Goal: Task Accomplishment & Management: Complete application form

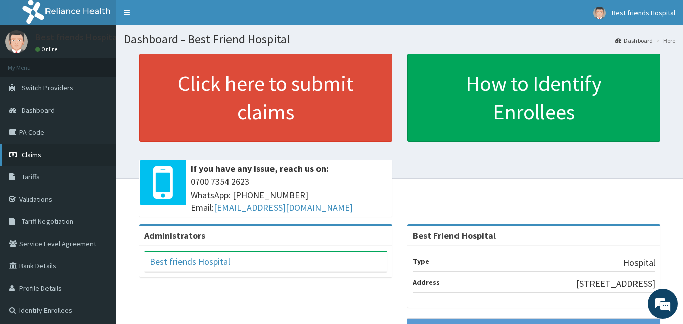
click at [29, 155] on span "Claims" at bounding box center [32, 154] width 20 height 9
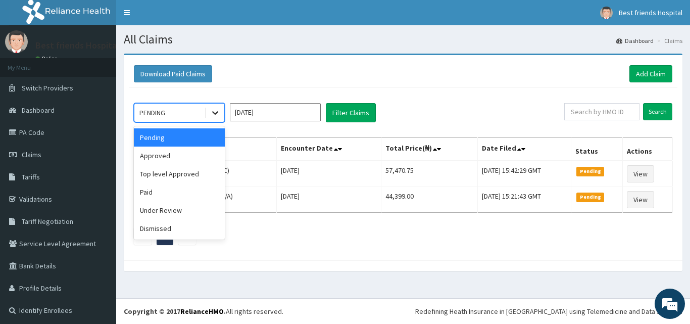
click at [213, 115] on icon at bounding box center [215, 113] width 10 height 10
click at [198, 153] on div "Approved" at bounding box center [179, 156] width 91 height 18
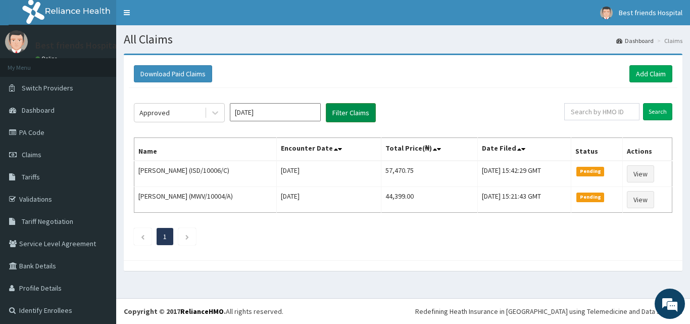
click at [349, 108] on button "Filter Claims" at bounding box center [351, 112] width 50 height 19
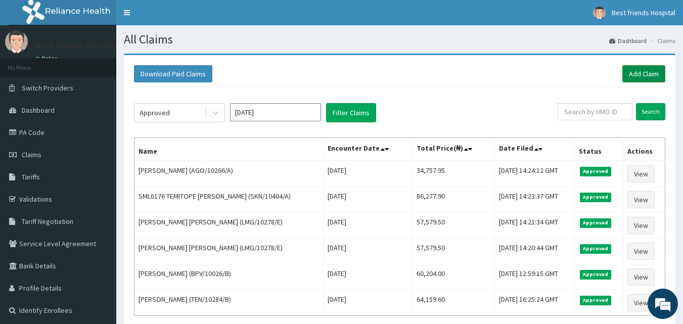
click at [635, 78] on link "Add Claim" at bounding box center [643, 73] width 43 height 17
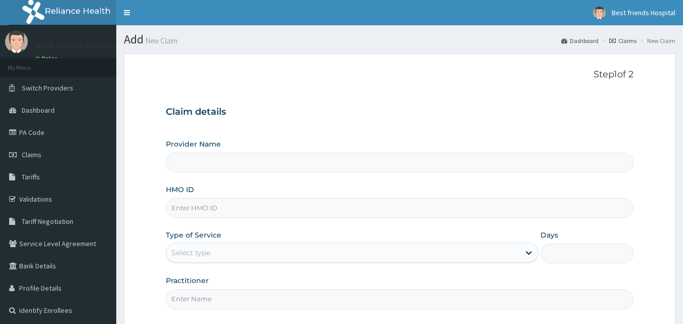
click at [252, 212] on input "HMO ID" at bounding box center [400, 208] width 468 height 20
type input "SWG/10188/B"
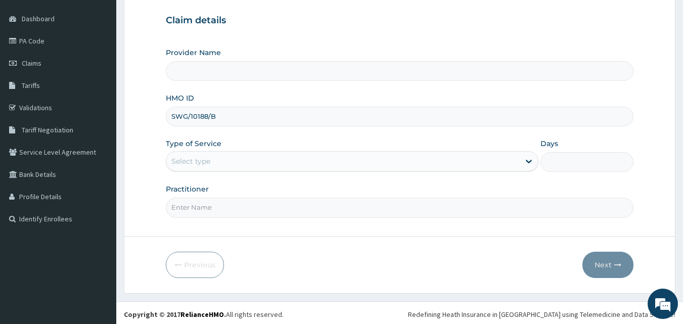
scroll to position [94, 0]
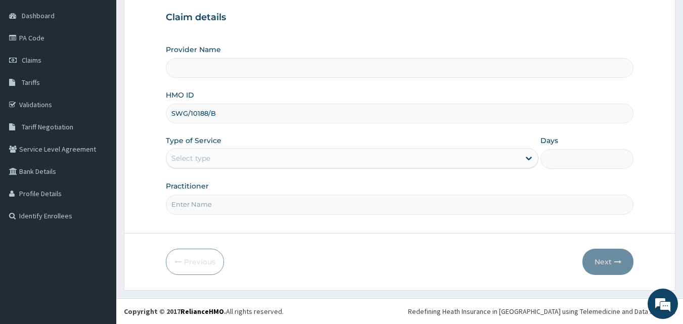
type input "Best Friend Hospital"
type input "SWG/10188/B"
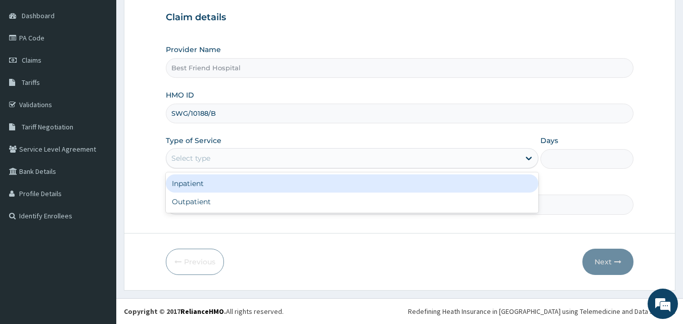
click at [281, 158] on div "Select type" at bounding box center [342, 158] width 353 height 16
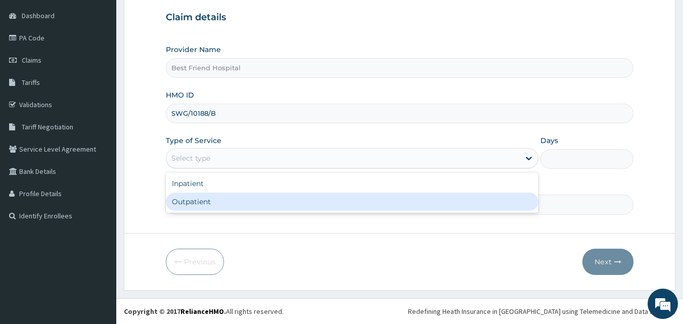
click at [268, 201] on div "Outpatient" at bounding box center [352, 201] width 372 height 18
type input "1"
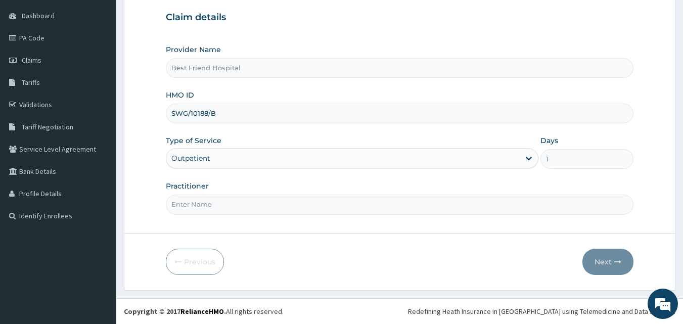
click at [261, 215] on div "Step 1 of 2 Claim details Provider Name Best Friend Hospital HMO ID SWG/10188/B…" at bounding box center [400, 96] width 468 height 243
click at [257, 198] on input "Practitioner" at bounding box center [400, 204] width 468 height 20
type input "DR. OLANREWAJU"
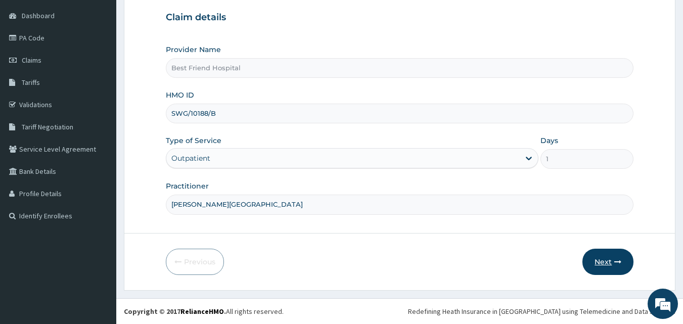
scroll to position [0, 0]
click at [611, 262] on button "Next" at bounding box center [607, 262] width 51 height 26
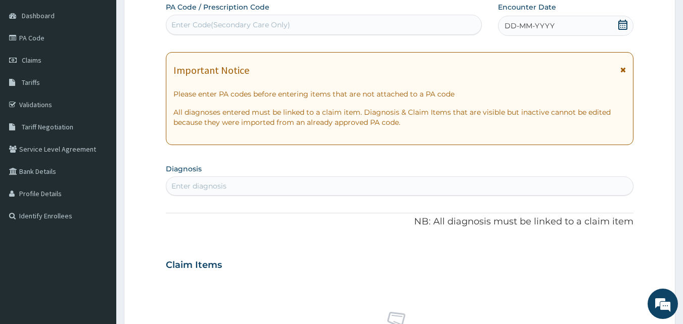
click at [363, 21] on div "Enter Code(Secondary Care Only)" at bounding box center [323, 25] width 315 height 16
click at [530, 21] on span "DD-MM-YYYY" at bounding box center [529, 26] width 50 height 10
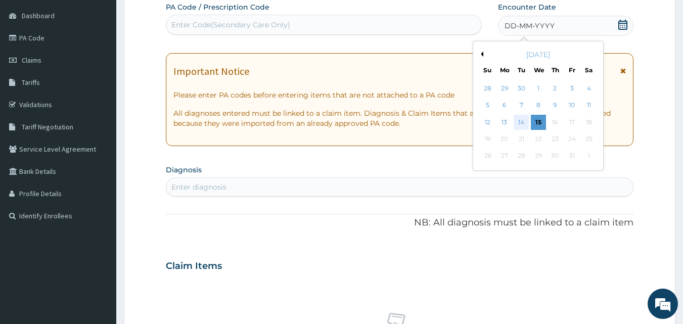
click at [518, 128] on div "14" at bounding box center [521, 122] width 15 height 15
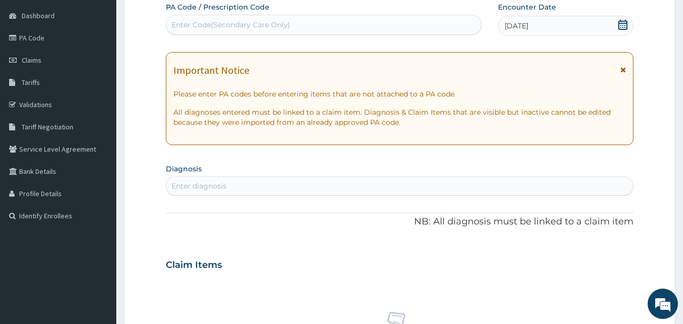
click at [439, 187] on div "Enter diagnosis" at bounding box center [399, 186] width 467 height 16
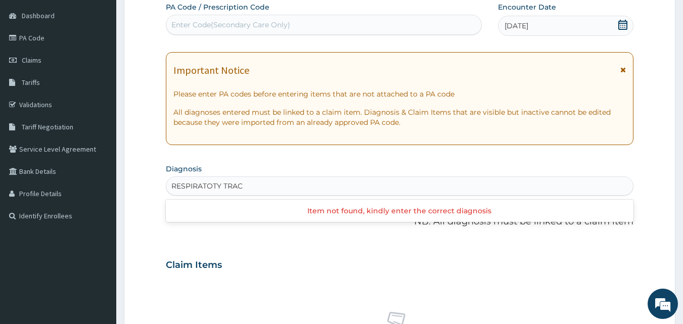
type input "RESPIRATOTY TRACT"
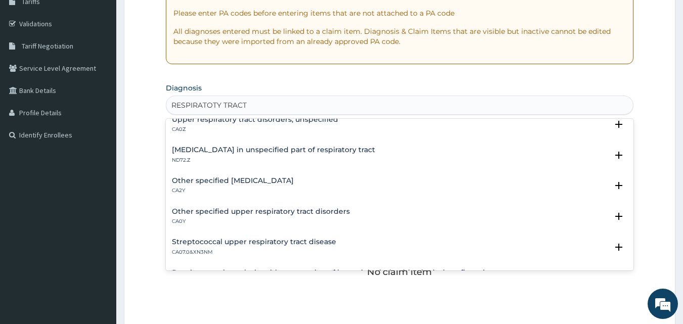
scroll to position [91, 0]
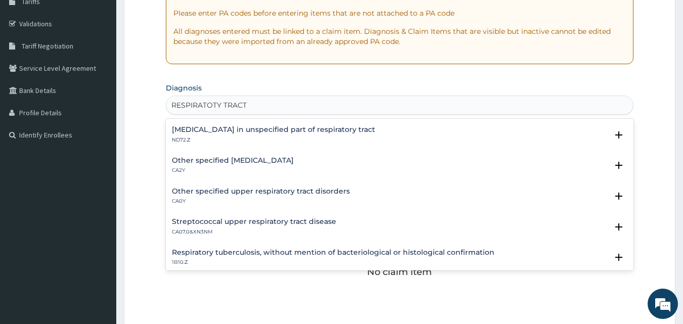
click at [267, 192] on h4 "Other specified upper respiratory tract disorders" at bounding box center [261, 191] width 178 height 8
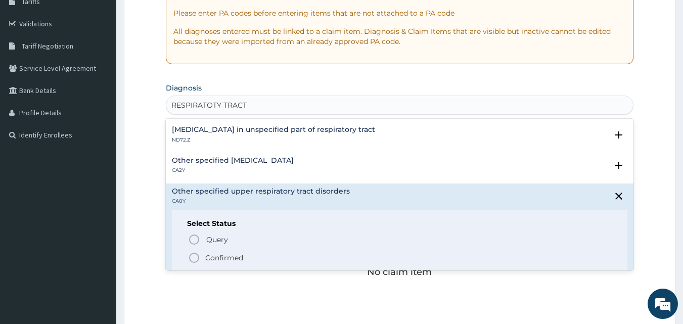
click at [188, 258] on icon "status option filled" at bounding box center [194, 258] width 12 height 12
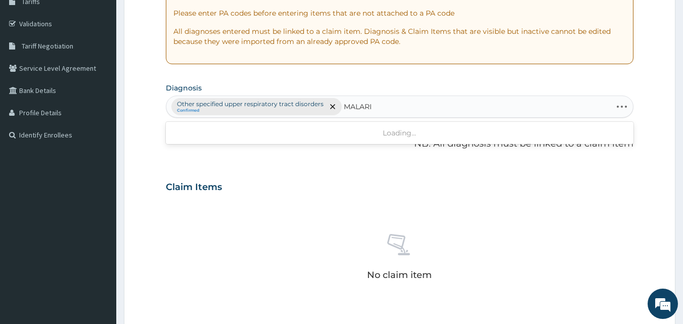
type input "MALARIA"
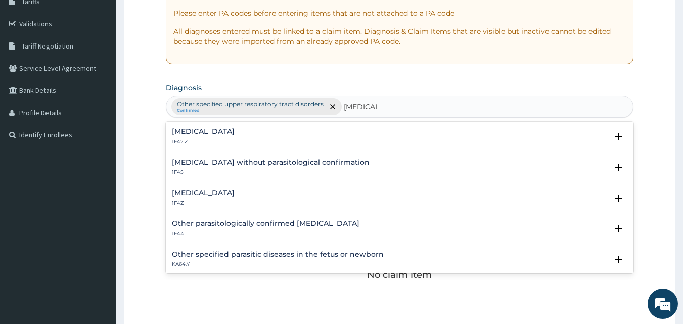
click at [234, 194] on h4 "Malaria, unspecified" at bounding box center [203, 193] width 63 height 8
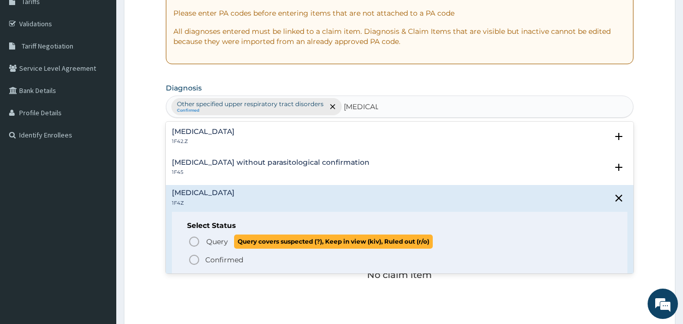
click at [192, 240] on icon "status option query" at bounding box center [194, 241] width 12 height 12
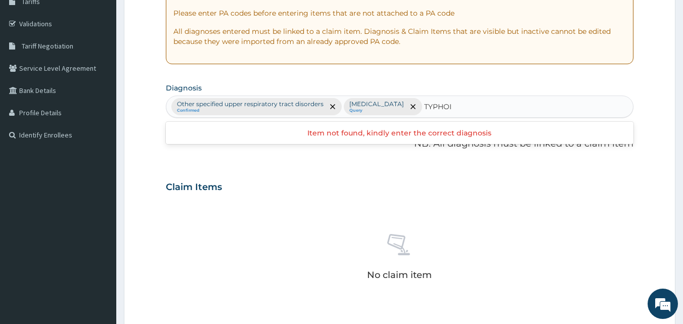
type input "TYPHOID"
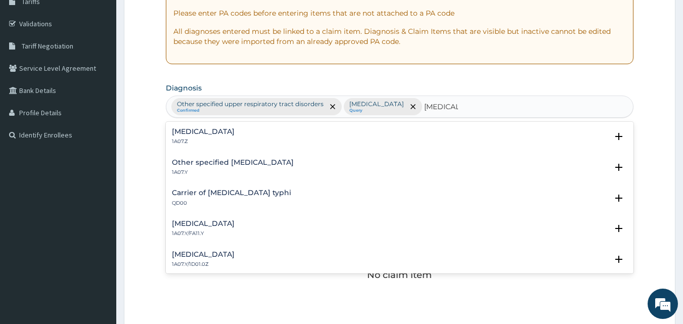
click at [276, 133] on div "Typhoid fever, unspecified 1A07.Z" at bounding box center [400, 137] width 456 height 18
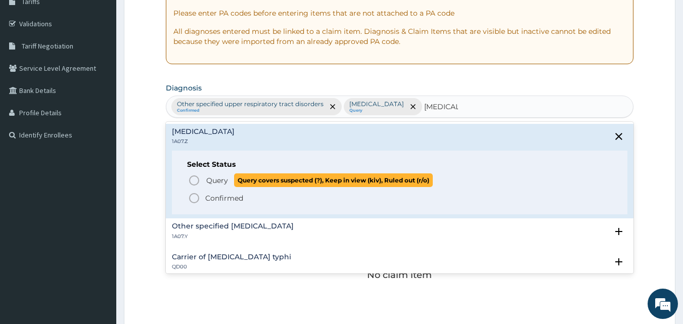
click at [194, 178] on icon "status option query" at bounding box center [194, 180] width 12 height 12
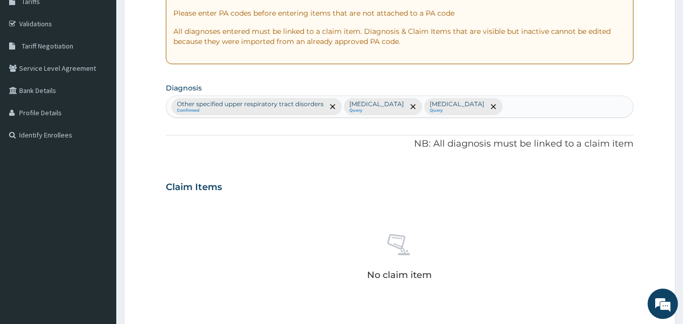
scroll to position [405, 0]
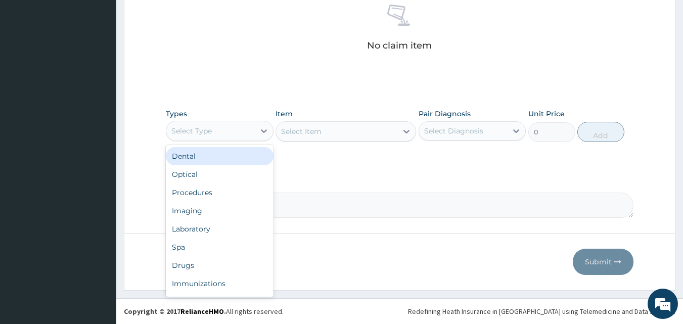
click at [218, 131] on div "Select Type" at bounding box center [210, 131] width 88 height 16
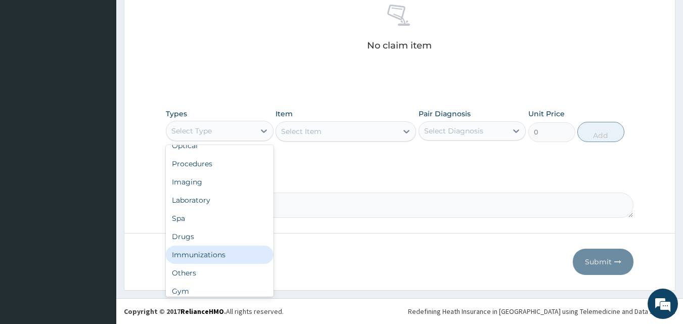
scroll to position [34, 0]
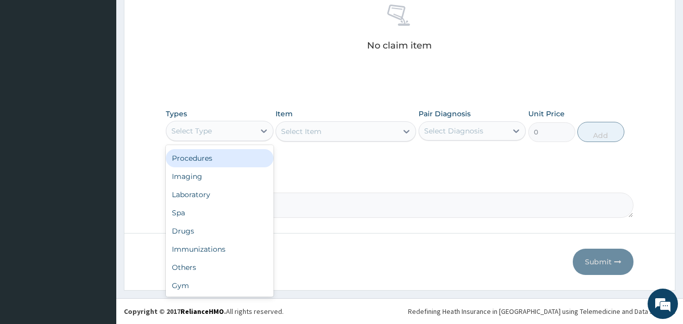
click at [197, 155] on div "Procedures" at bounding box center [220, 158] width 108 height 18
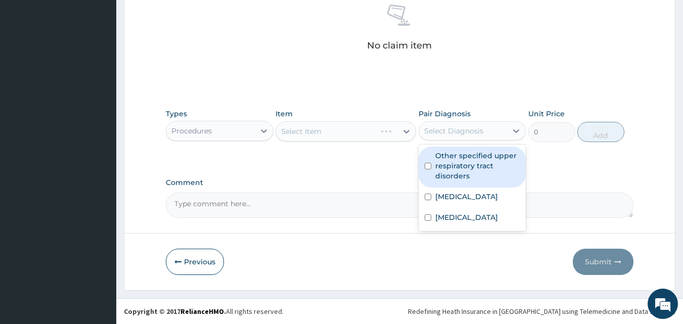
drag, startPoint x: 466, startPoint y: 135, endPoint x: 473, endPoint y: 166, distance: 31.6
click at [466, 138] on div "Select Diagnosis" at bounding box center [463, 131] width 88 height 16
drag, startPoint x: 473, startPoint y: 166, endPoint x: 473, endPoint y: 186, distance: 20.2
click at [473, 168] on label "Other specified upper respiratory tract disorders" at bounding box center [477, 166] width 85 height 30
checkbox input "true"
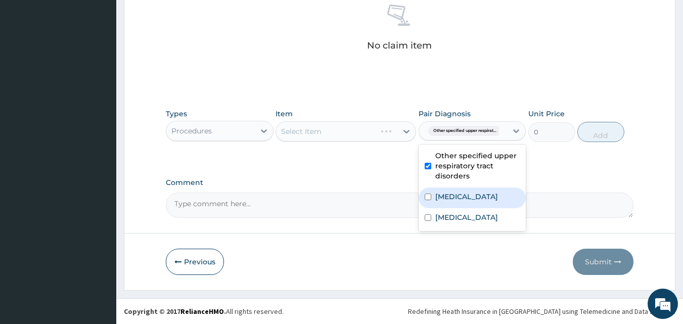
drag, startPoint x: 473, startPoint y: 191, endPoint x: 470, endPoint y: 210, distance: 18.4
click at [473, 199] on label "Malaria, unspecified" at bounding box center [466, 196] width 63 height 10
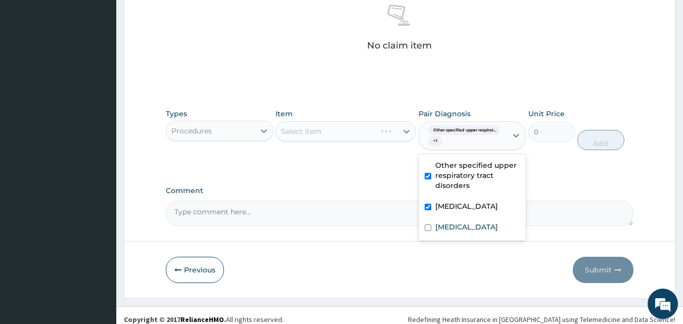
click at [468, 215] on div "Malaria, unspecified" at bounding box center [472, 207] width 108 height 21
checkbox input "false"
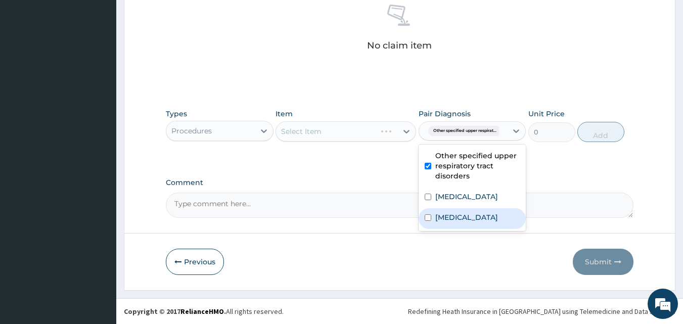
click at [468, 217] on label "Typhoid fever, unspecified" at bounding box center [466, 217] width 63 height 10
checkbox input "true"
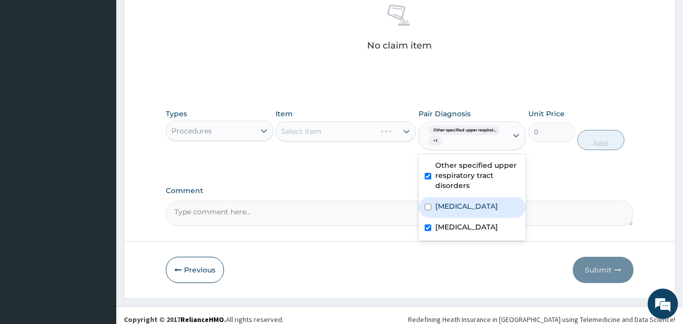
click at [464, 206] on label "Malaria, unspecified" at bounding box center [466, 206] width 63 height 10
checkbox input "true"
click at [386, 124] on div "Select Item" at bounding box center [336, 131] width 121 height 16
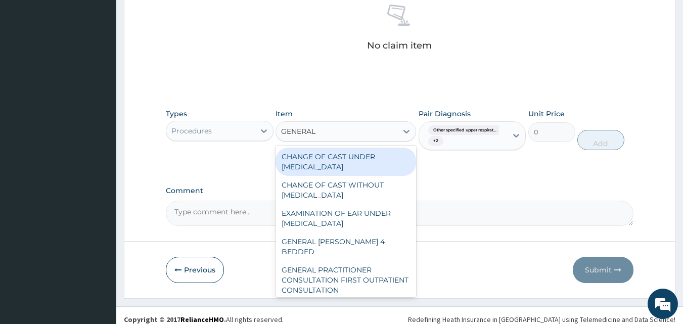
type input "GENERAL P"
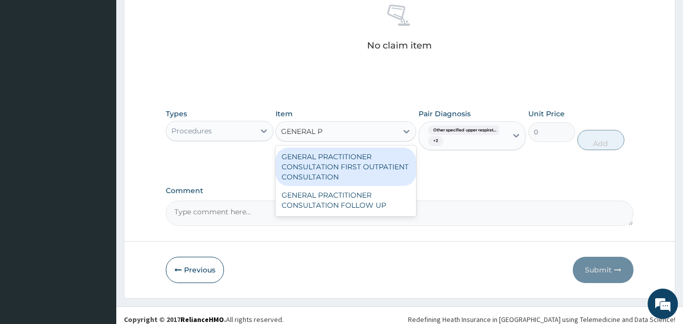
click at [345, 163] on div "GENERAL PRACTITIONER CONSULTATION FIRST OUTPATIENT CONSULTATION" at bounding box center [345, 167] width 140 height 38
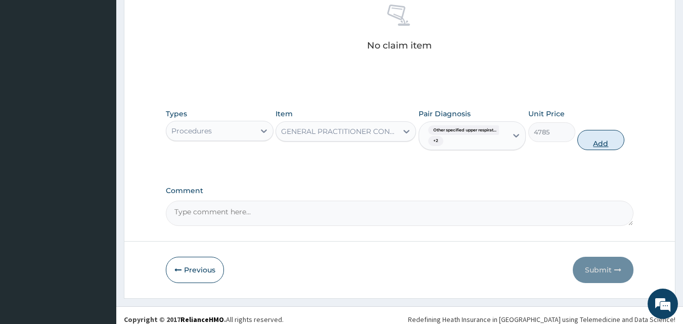
click at [590, 140] on button "Add" at bounding box center [600, 140] width 47 height 20
type input "0"
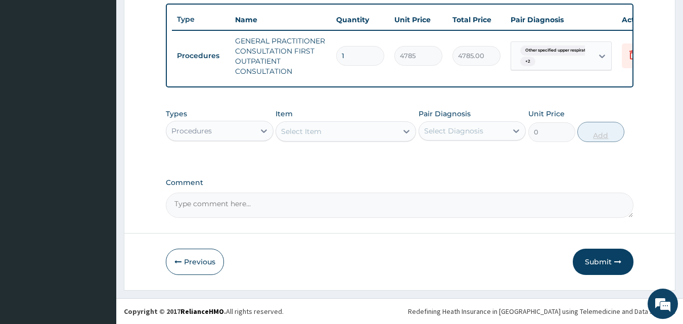
scroll to position [380, 0]
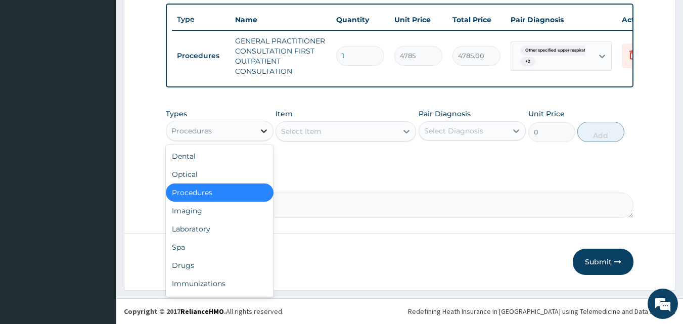
click at [264, 130] on icon at bounding box center [264, 131] width 10 height 10
drag, startPoint x: 225, startPoint y: 228, endPoint x: 226, endPoint y: 220, distance: 7.6
click at [225, 228] on div "Laboratory" at bounding box center [220, 229] width 108 height 18
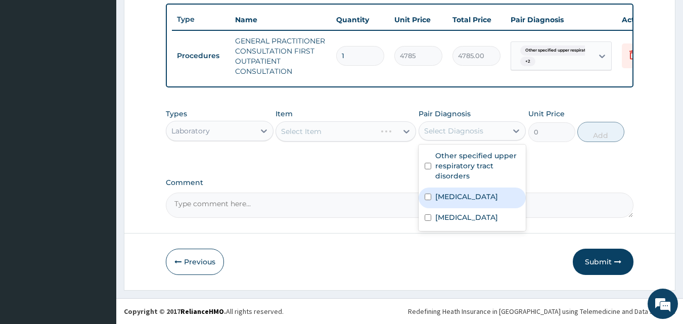
click at [482, 192] on label "Malaria, unspecified" at bounding box center [466, 196] width 63 height 10
checkbox input "true"
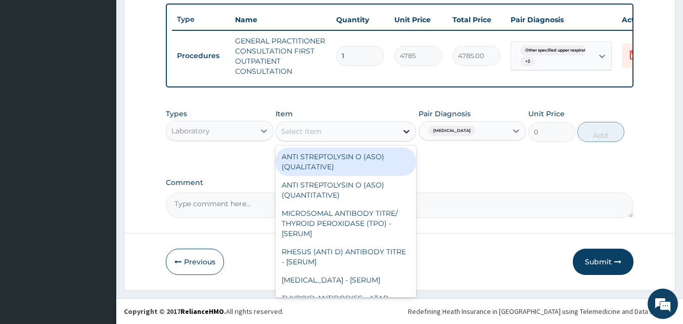
click at [399, 129] on div at bounding box center [406, 131] width 18 height 18
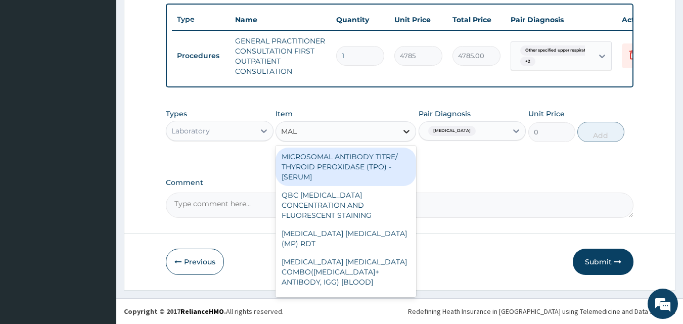
type input "MALA"
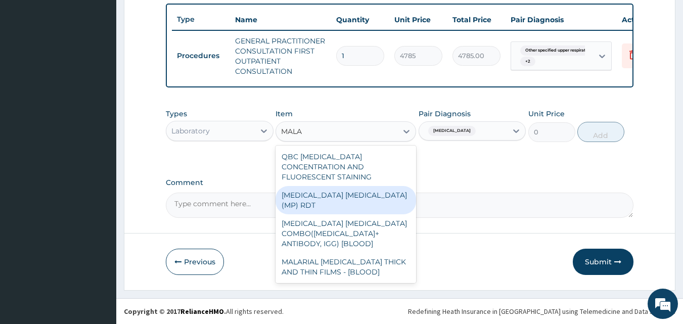
click at [368, 187] on div "MALARIA PARASITE (MP) RDT" at bounding box center [345, 200] width 140 height 28
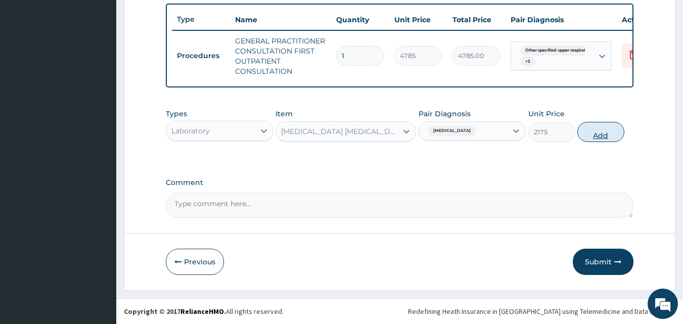
click at [614, 133] on button "Add" at bounding box center [600, 132] width 47 height 20
type input "0"
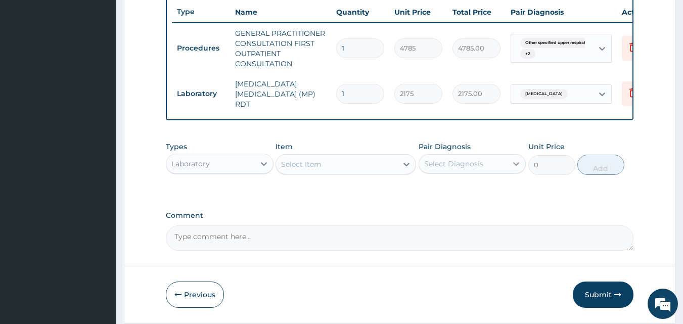
click at [514, 161] on icon at bounding box center [516, 164] width 10 height 10
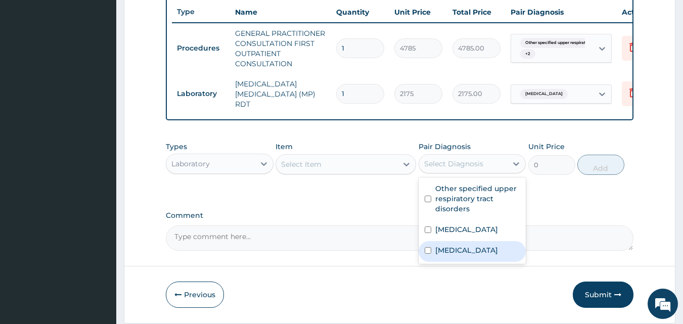
click at [479, 250] on label "Typhoid fever, unspecified" at bounding box center [466, 250] width 63 height 10
checkbox input "true"
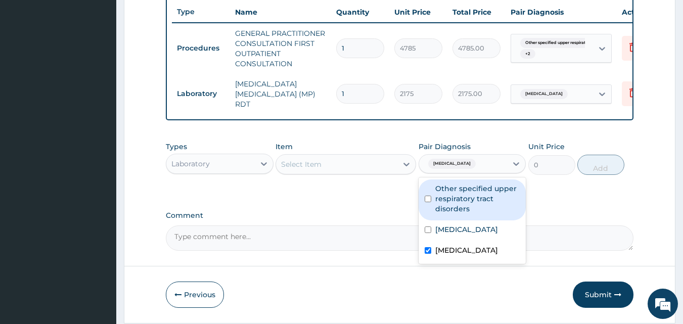
click at [494, 197] on label "Other specified upper respiratory tract disorders" at bounding box center [477, 198] width 85 height 30
checkbox input "true"
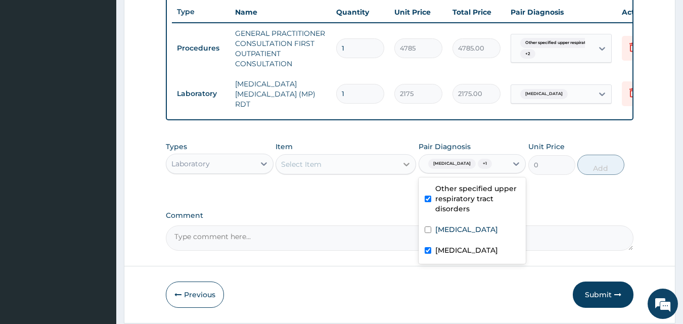
click at [401, 167] on icon at bounding box center [406, 164] width 10 height 10
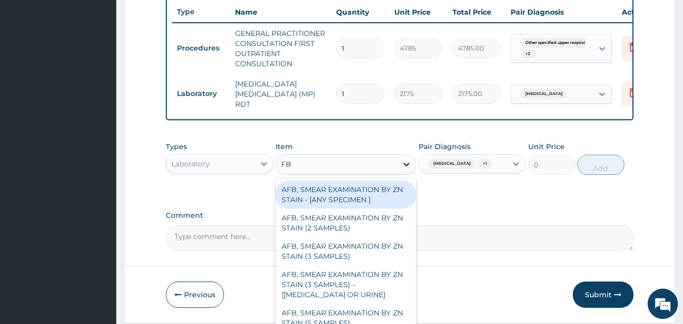
type input "FBC"
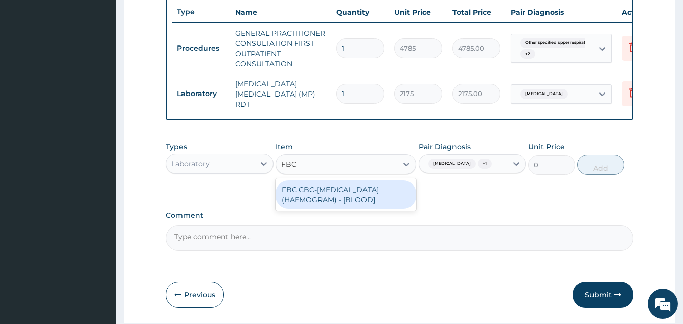
drag, startPoint x: 372, startPoint y: 208, endPoint x: 375, endPoint y: 189, distance: 18.9
click at [372, 198] on div "FBC CBC-COMPLETE BLOOD COUNT (HAEMOGRAM) - [BLOOD]" at bounding box center [345, 194] width 140 height 28
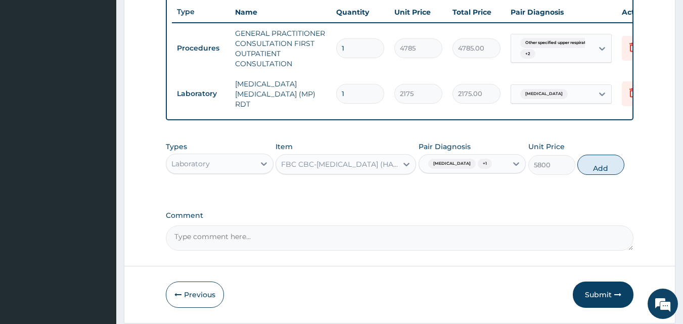
click at [376, 180] on div "Types Laboratory Item option FBC CBC-COMPLETE BLOOD COUNT (HAEMOGRAM) - [BLOOD]…" at bounding box center [400, 157] width 468 height 43
click at [613, 174] on button "Add" at bounding box center [600, 165] width 47 height 20
type input "0"
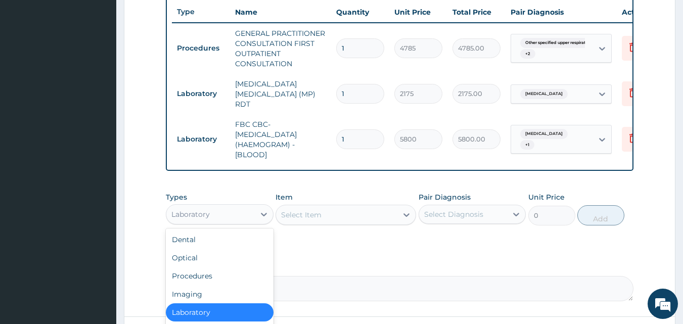
click at [253, 219] on div "Laboratory" at bounding box center [210, 214] width 88 height 16
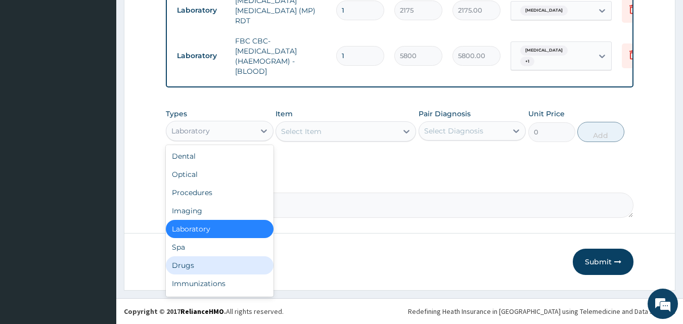
click at [211, 262] on div "Drugs" at bounding box center [220, 265] width 108 height 18
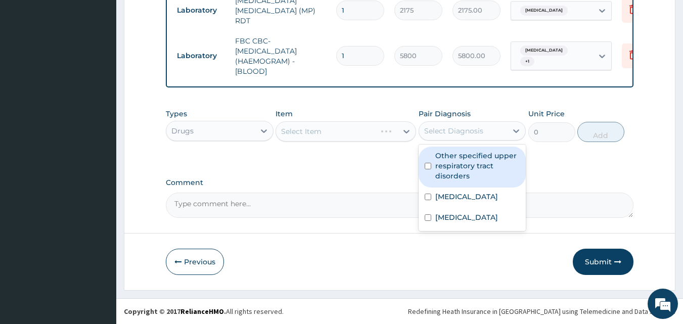
click at [439, 135] on div "Select Diagnosis" at bounding box center [453, 131] width 59 height 10
click at [444, 161] on label "Other specified upper respiratory tract disorders" at bounding box center [477, 166] width 85 height 30
checkbox input "true"
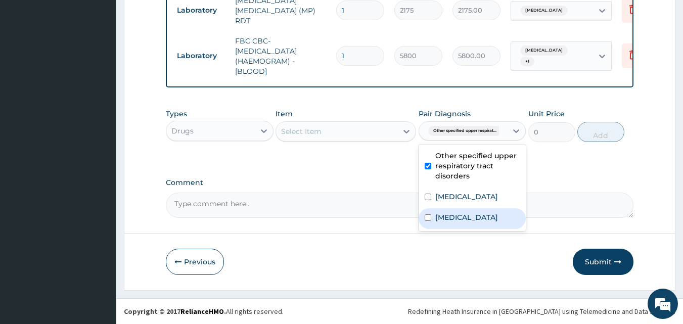
click at [461, 222] on label "Typhoid fever, unspecified" at bounding box center [466, 217] width 63 height 10
checkbox input "true"
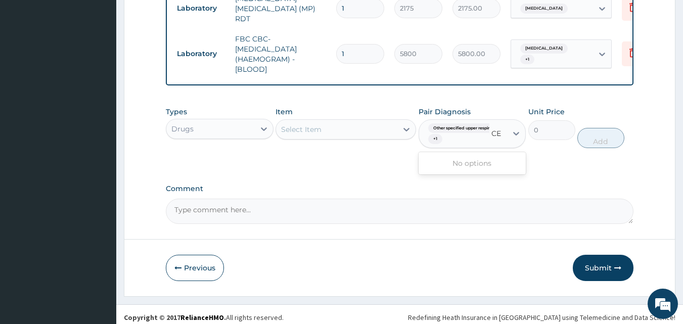
type input "C"
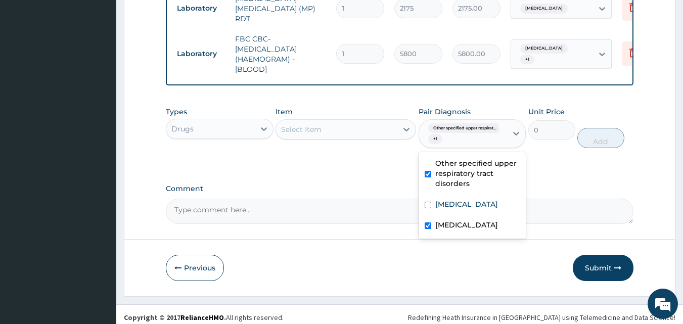
click at [376, 137] on div "Select Item" at bounding box center [336, 129] width 121 height 16
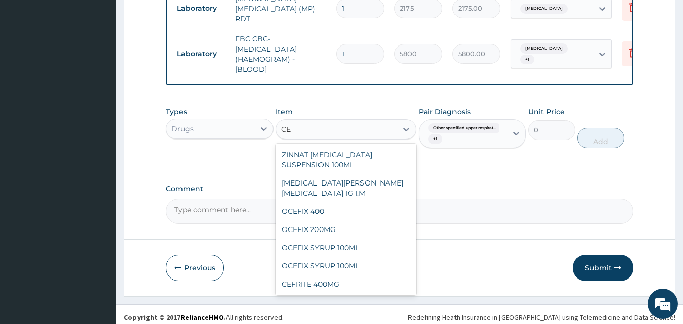
type input "C"
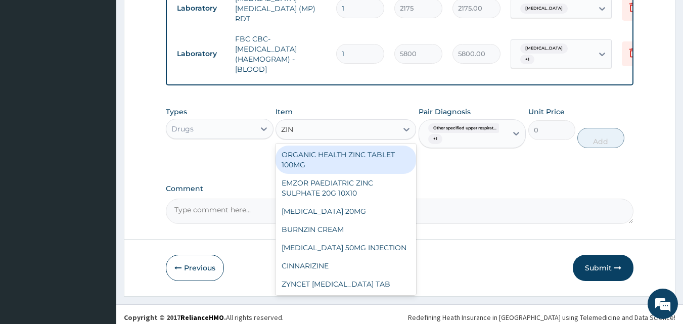
type input "ZINN"
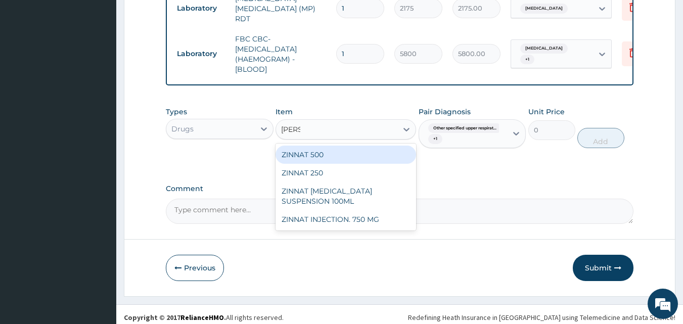
click at [351, 164] on div "ZINNAT 500" at bounding box center [345, 154] width 140 height 18
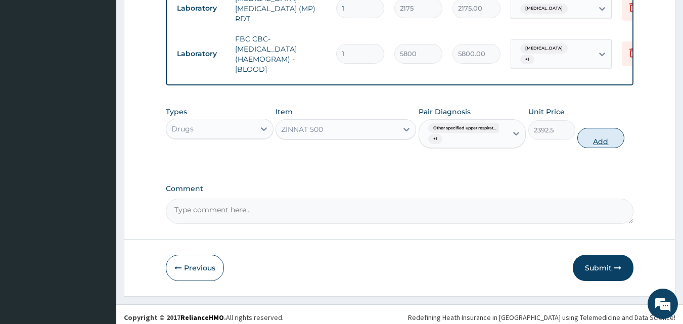
click at [592, 143] on button "Add" at bounding box center [600, 138] width 47 height 20
type input "0"
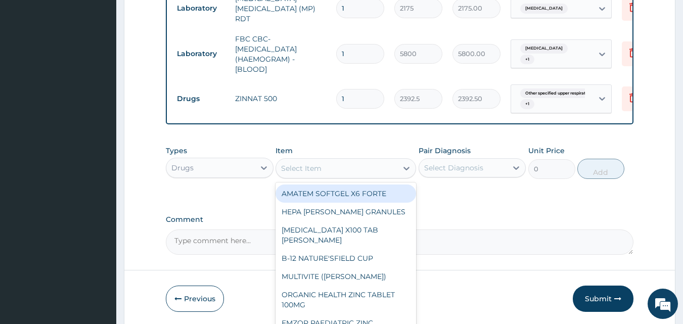
click at [305, 173] on div "Select Item" at bounding box center [301, 168] width 40 height 10
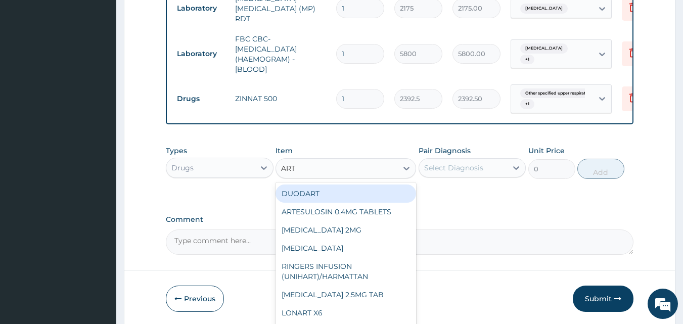
type input "ARTE"
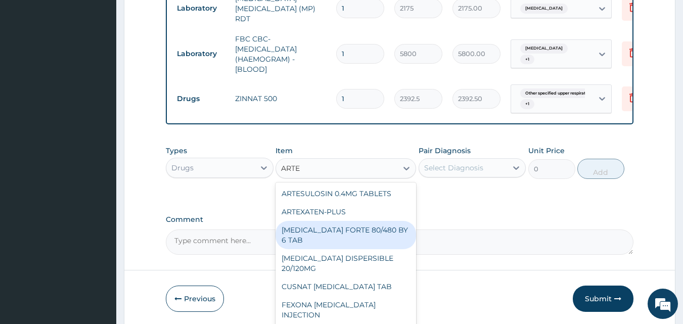
click at [332, 243] on div "COARTEM FORTE 80/480 BY 6 TAB" at bounding box center [345, 235] width 140 height 28
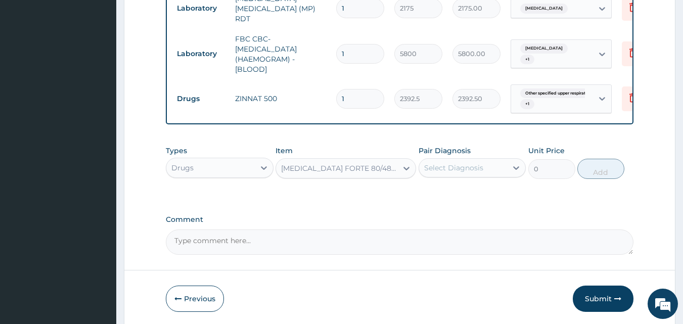
type input "606.1"
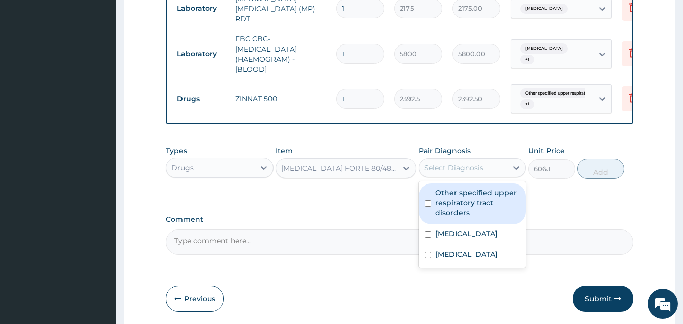
click at [470, 162] on div "Select Diagnosis" at bounding box center [463, 168] width 88 height 16
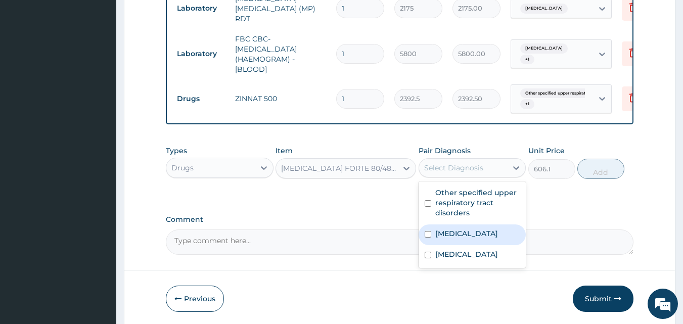
click at [464, 238] on label "Malaria, unspecified" at bounding box center [466, 233] width 63 height 10
checkbox input "true"
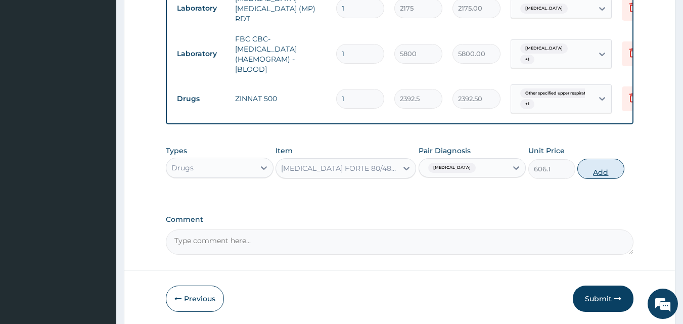
click at [604, 176] on button "Add" at bounding box center [600, 169] width 47 height 20
type input "0"
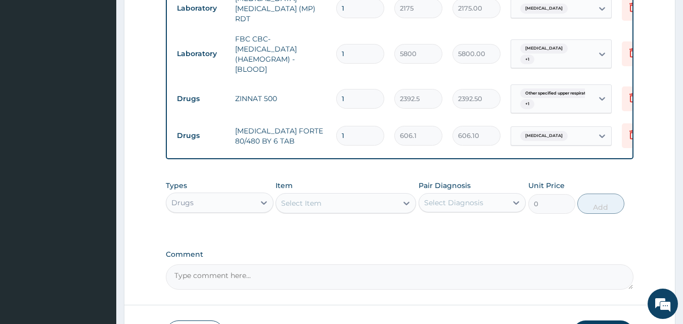
click at [347, 205] on div "Select Item" at bounding box center [336, 203] width 121 height 16
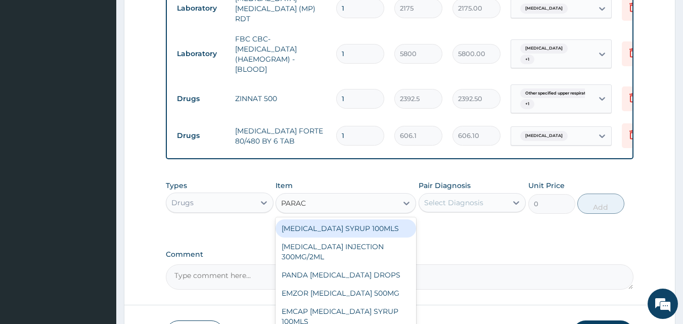
type input "PARACE"
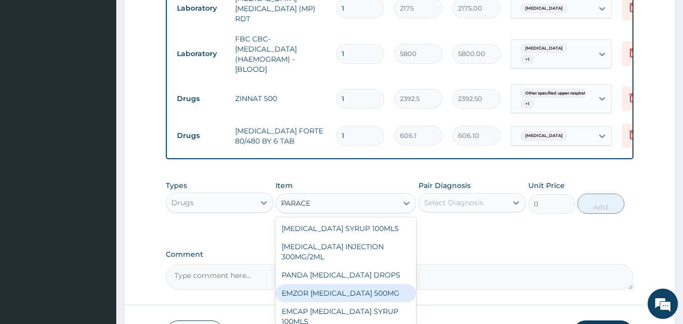
click at [344, 301] on div "EMZOR PARACETAMOL 500MG" at bounding box center [345, 293] width 140 height 18
type input "31.9"
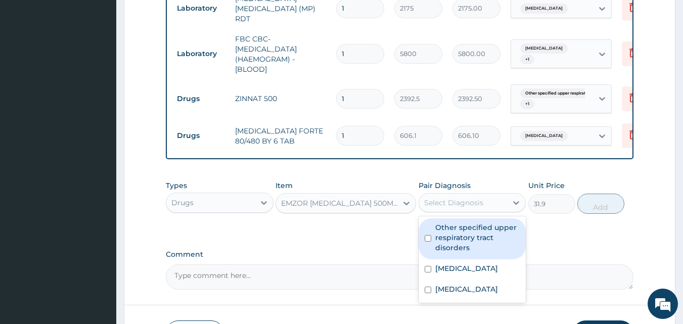
click at [476, 201] on div "Select Diagnosis" at bounding box center [453, 203] width 59 height 10
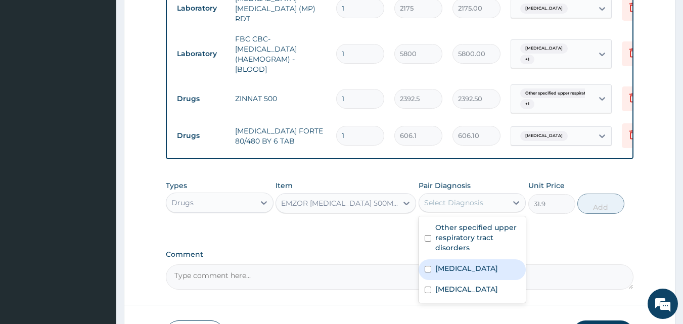
click at [473, 270] on label "Malaria, unspecified" at bounding box center [466, 268] width 63 height 10
checkbox input "true"
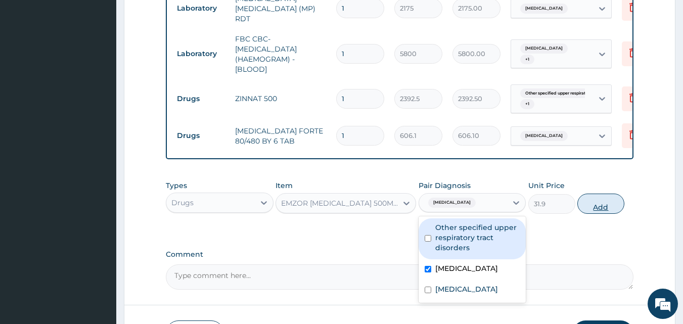
click at [582, 205] on button "Add" at bounding box center [600, 203] width 47 height 20
type input "0"
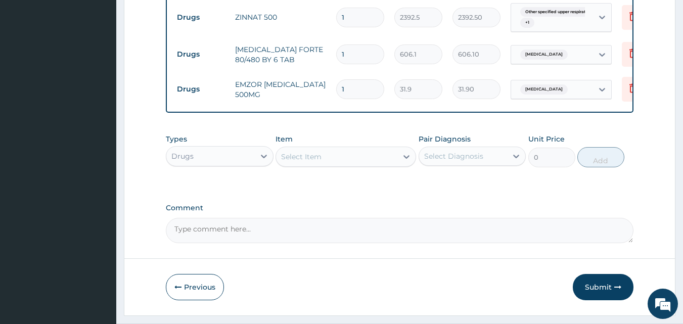
scroll to position [574, 0]
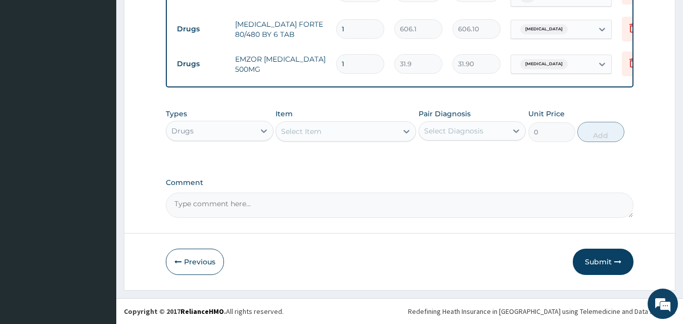
click at [303, 131] on div "Select Item" at bounding box center [301, 131] width 40 height 10
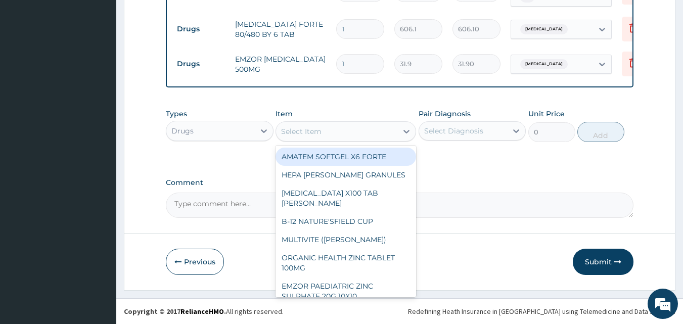
click at [303, 131] on div "Select Item" at bounding box center [301, 131] width 40 height 10
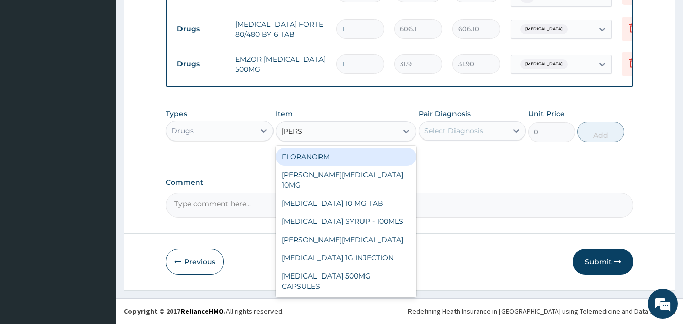
type input "LORAT"
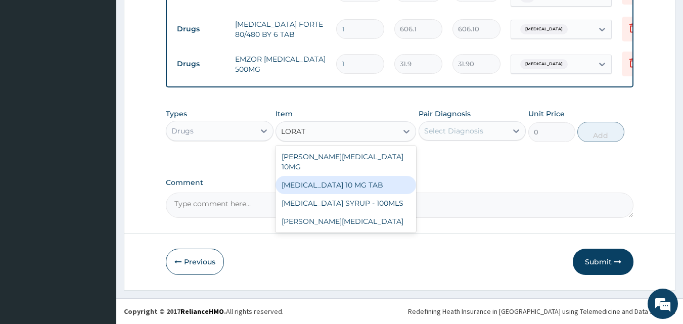
click at [296, 176] on div "LORATADINE 10 MG TAB" at bounding box center [345, 185] width 140 height 18
type input "79.75"
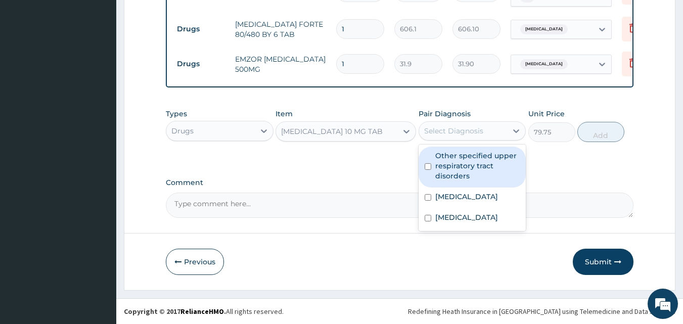
click at [469, 131] on div "Select Diagnosis" at bounding box center [453, 131] width 59 height 10
click at [470, 157] on label "Other specified upper respiratory tract disorders" at bounding box center [477, 166] width 85 height 30
checkbox input "true"
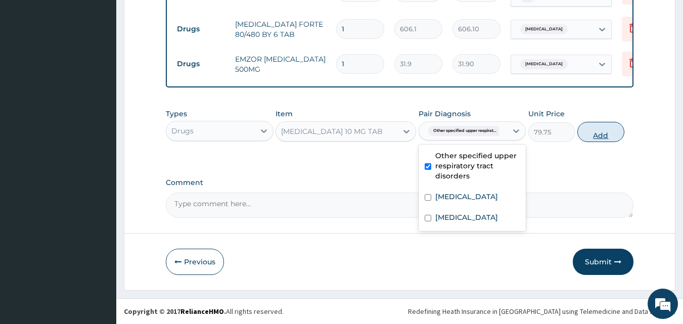
click at [595, 134] on button "Add" at bounding box center [600, 132] width 47 height 20
type input "0"
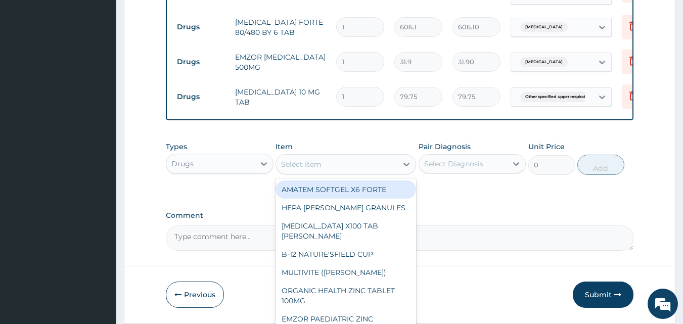
click at [388, 165] on div "Select Item" at bounding box center [336, 164] width 121 height 16
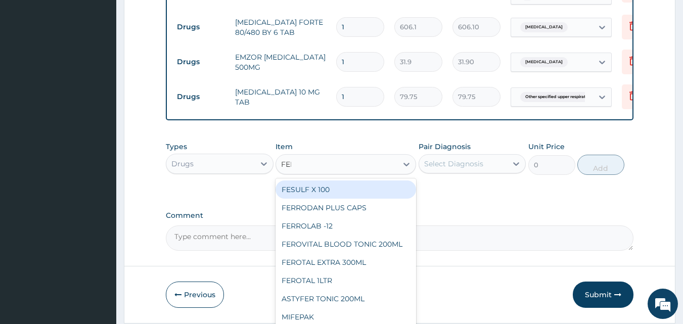
type input "FERR"
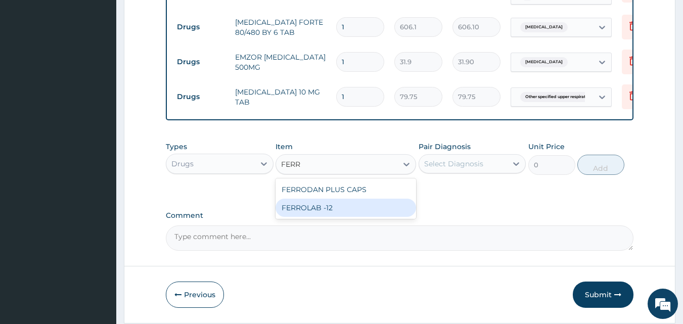
click at [369, 210] on div "FERROLAB -12" at bounding box center [345, 208] width 140 height 18
type input "31.9"
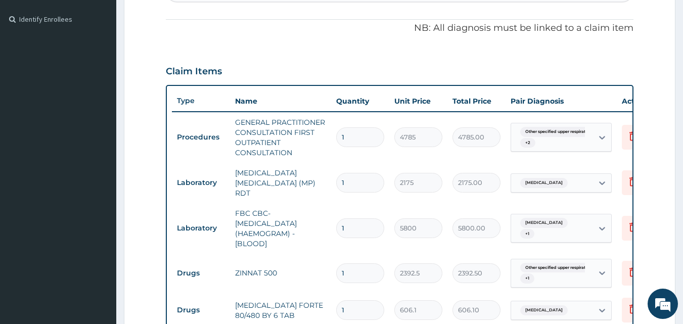
scroll to position [8, 0]
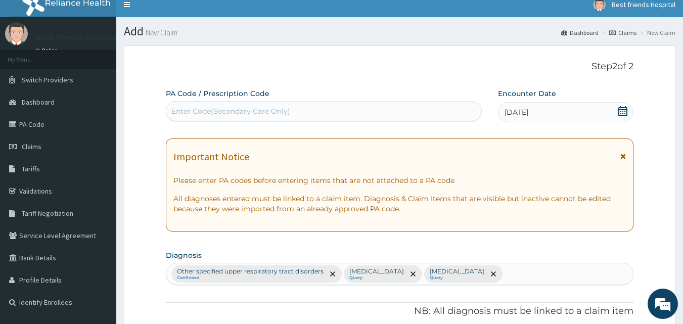
click at [547, 277] on div "Other specified upper respiratory tract disorders Confirmed Malaria, unspecifie…" at bounding box center [399, 273] width 467 height 21
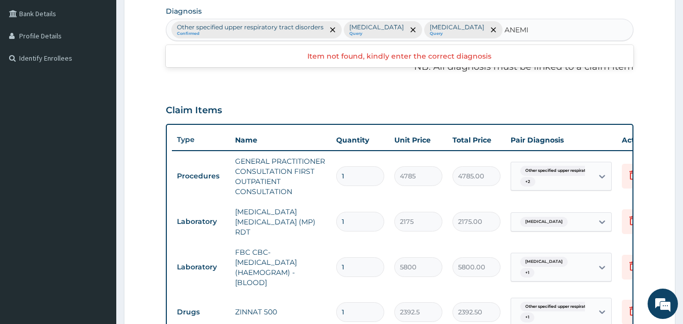
scroll to position [232, 0]
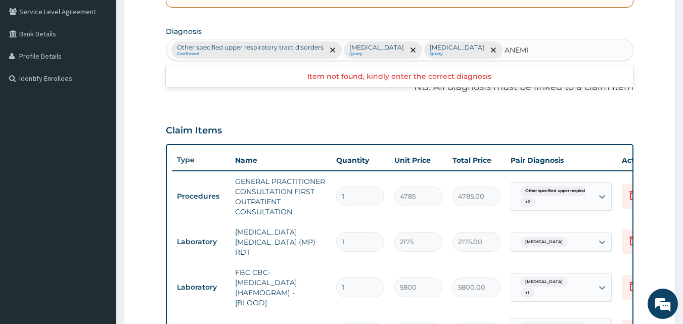
type input "ANEMIA"
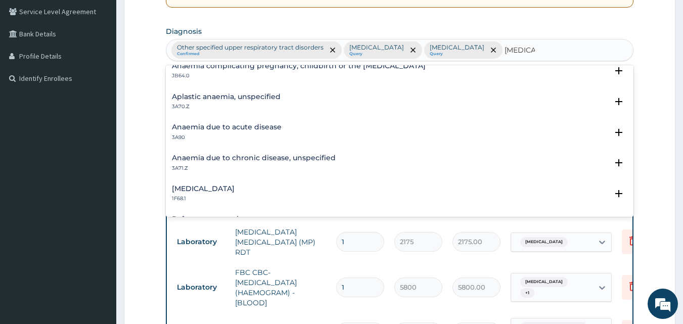
scroll to position [121, 0]
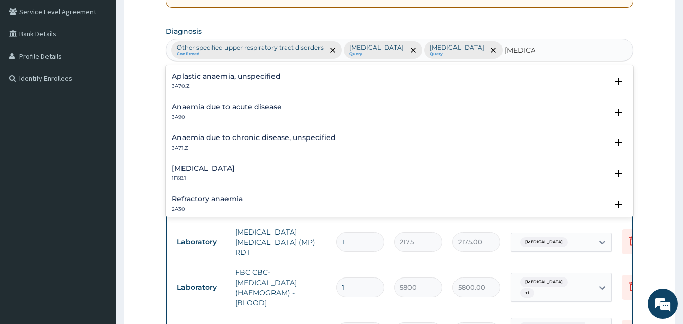
click at [202, 121] on p "3A90" at bounding box center [227, 117] width 110 height 7
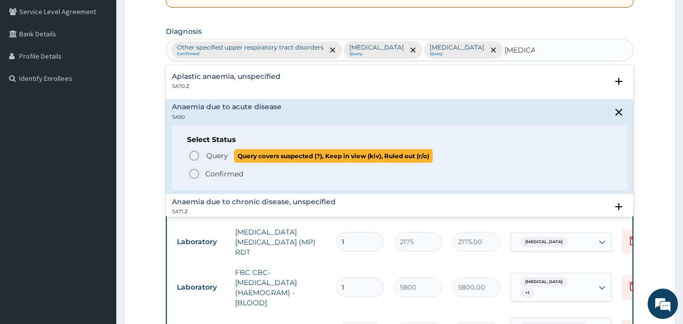
click at [194, 153] on icon "status option query" at bounding box center [194, 156] width 12 height 12
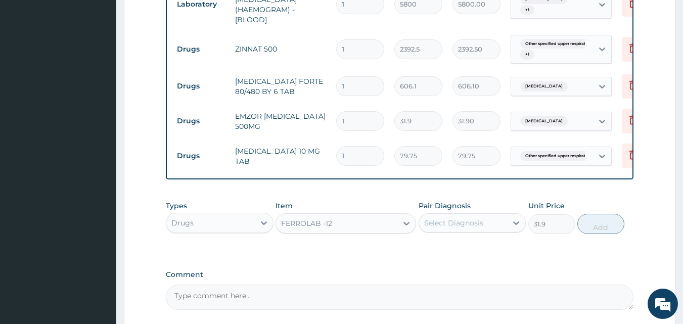
scroll to position [628, 0]
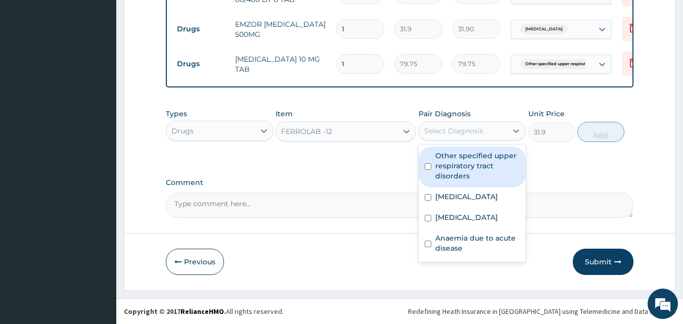
click at [447, 126] on div "Select Diagnosis" at bounding box center [453, 131] width 59 height 10
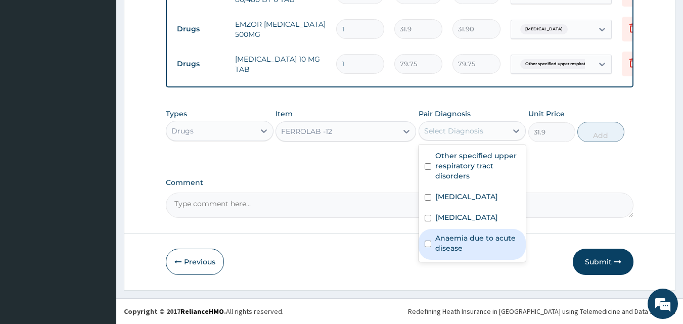
click at [473, 253] on label "Anaemia due to acute disease" at bounding box center [477, 243] width 85 height 20
checkbox input "true"
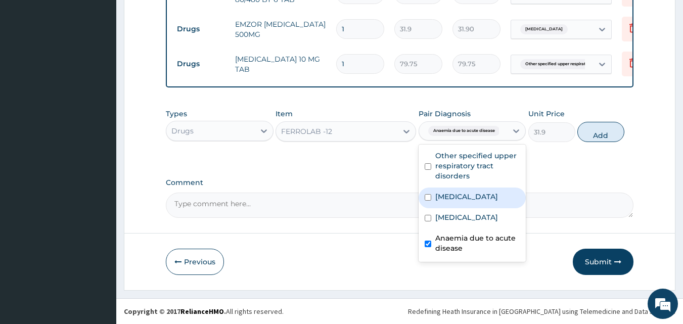
click at [494, 203] on div "Malaria, unspecified" at bounding box center [472, 197] width 108 height 21
checkbox input "true"
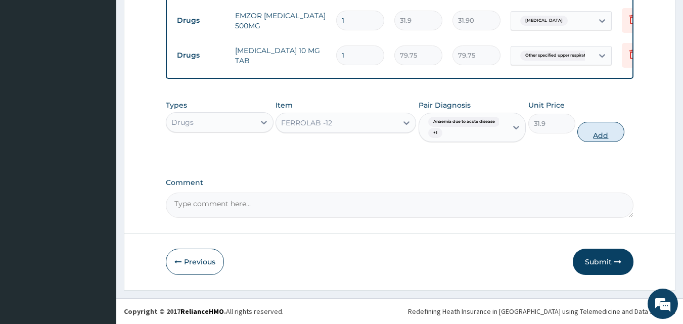
click at [591, 142] on button "Add" at bounding box center [600, 132] width 47 height 20
type input "0"
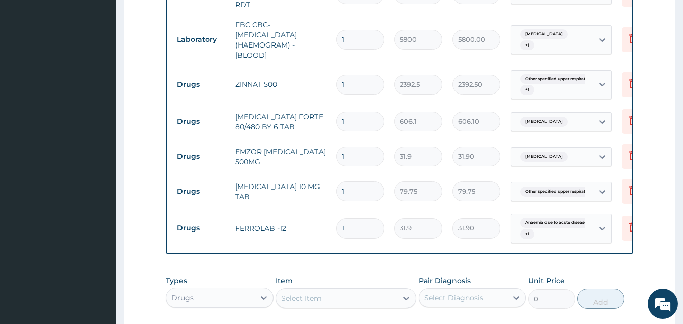
scroll to position [484, 0]
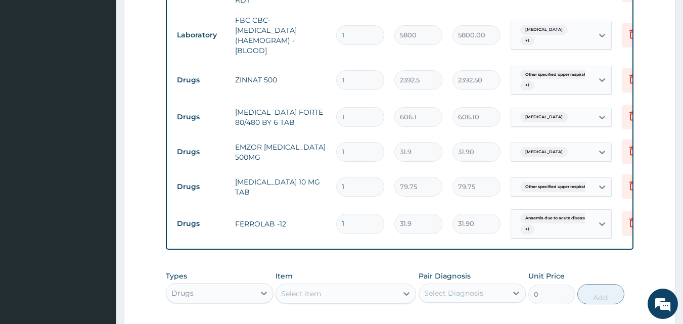
click at [368, 90] on input "1" at bounding box center [360, 80] width 48 height 20
type input "10"
type input "23925.00"
type input "10"
click at [364, 127] on input "1" at bounding box center [360, 117] width 48 height 20
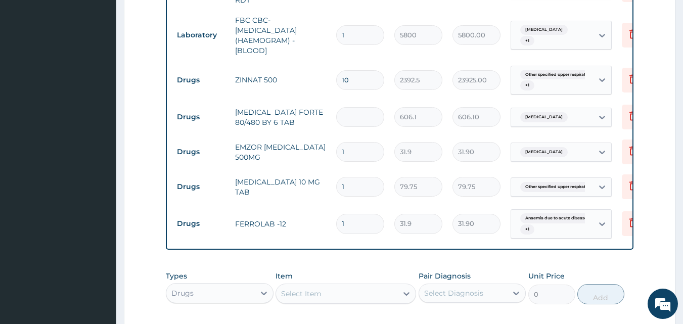
type input "0.00"
type input "6"
type input "3636.60"
type input "6"
click at [357, 162] on input "1" at bounding box center [360, 152] width 48 height 20
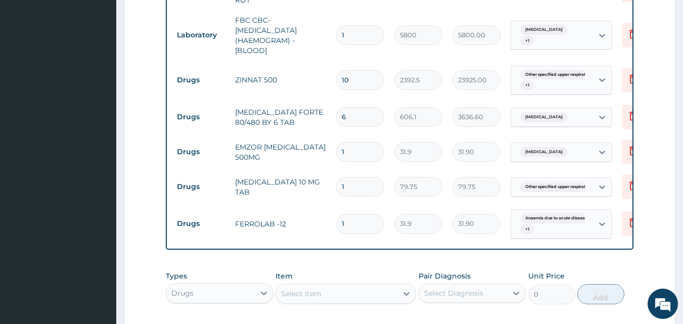
type input "0.00"
type input "3"
type input "95.70"
type input "30"
type input "957.00"
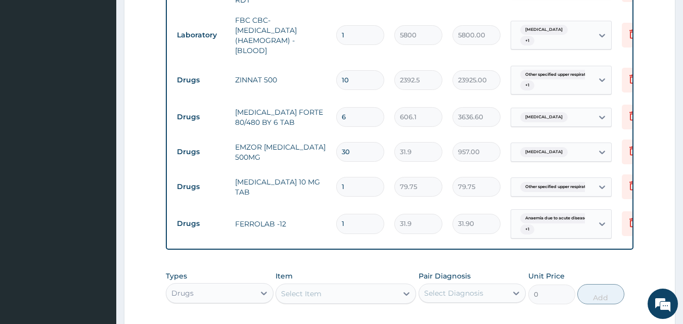
type input "30"
click at [359, 197] on input "1" at bounding box center [360, 187] width 48 height 20
type input "0.00"
type input "5"
type input "398.75"
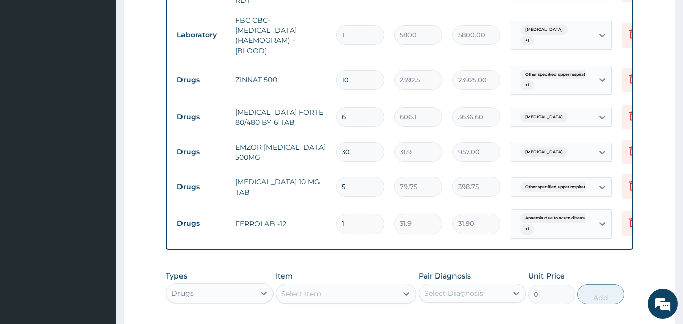
type input "5"
click at [351, 233] on input "1" at bounding box center [360, 224] width 48 height 20
type input "0.00"
type input "4"
type input "127.60"
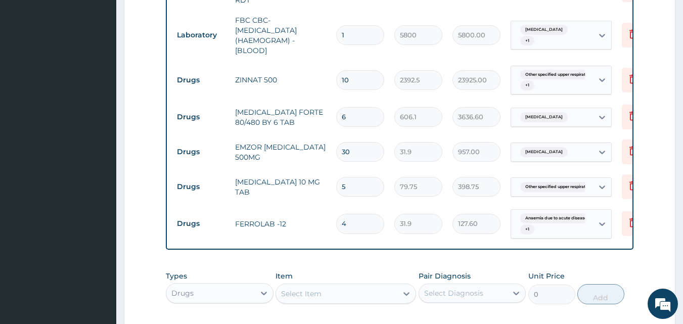
type input "42"
type input "1339.80"
type input "42"
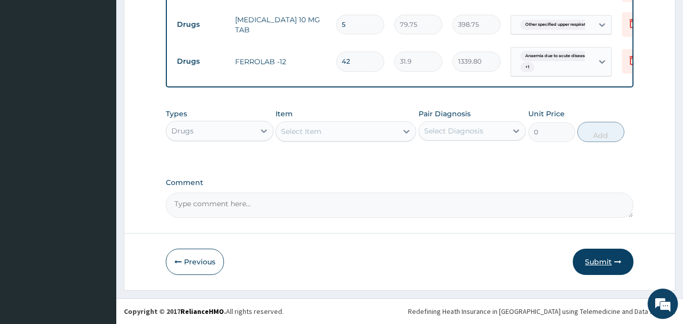
click at [601, 265] on button "Submit" at bounding box center [602, 262] width 61 height 26
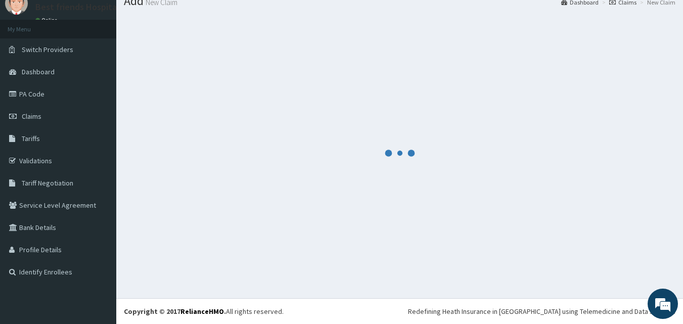
scroll to position [38, 0]
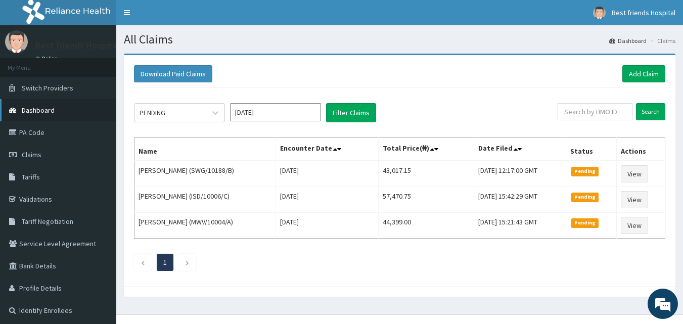
click at [44, 108] on span "Dashboard" at bounding box center [38, 110] width 33 height 9
